Goal: Task Accomplishment & Management: Use online tool/utility

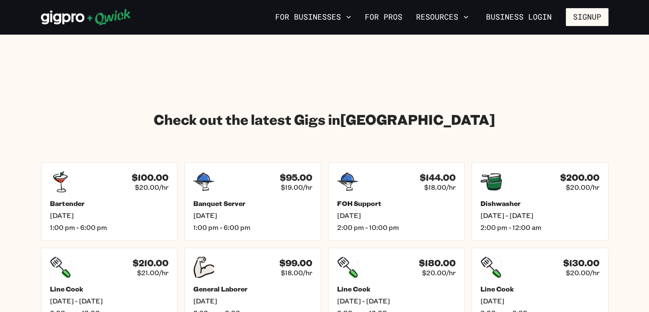
scroll to position [1148, 0]
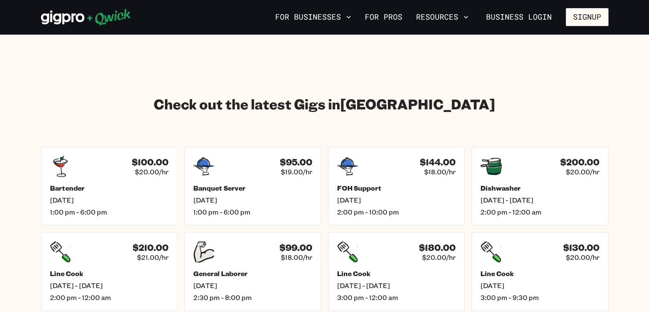
click at [625, 231] on section "Check out the latest Gigs in [GEOGRAPHIC_DATA] $100.00 $20.00/hr Bartender [DAT…" at bounding box center [324, 229] width 649 height 353
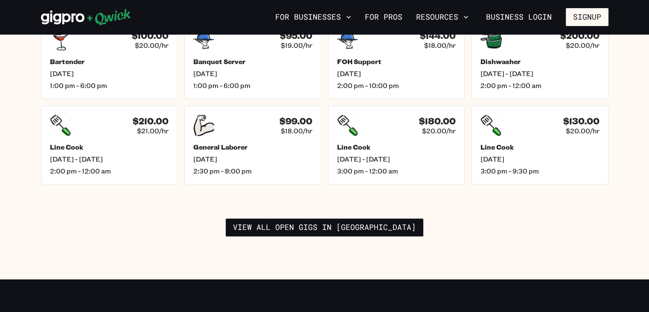
scroll to position [1255, 0]
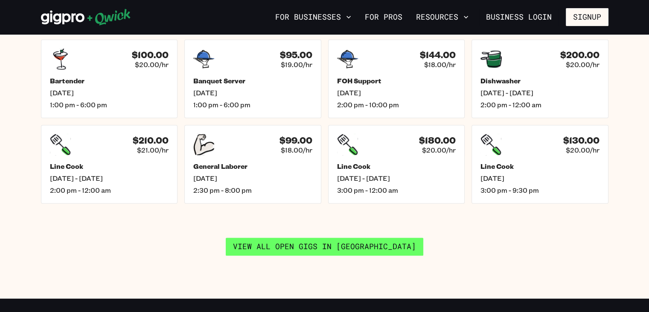
click at [299, 238] on link "View all open gigs in [GEOGRAPHIC_DATA]" at bounding box center [325, 246] width 198 height 18
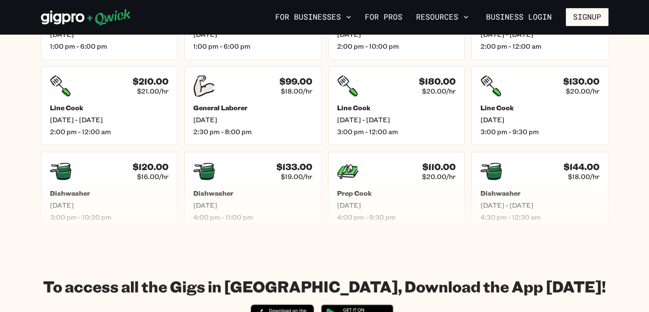
scroll to position [432, 0]
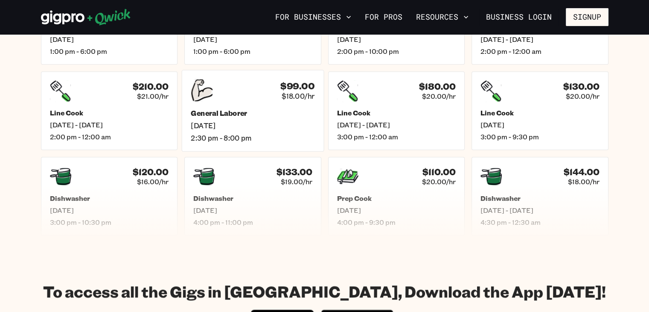
click at [261, 110] on h5 "General Laborer" at bounding box center [253, 112] width 124 height 9
